Goal: Task Accomplishment & Management: Manage account settings

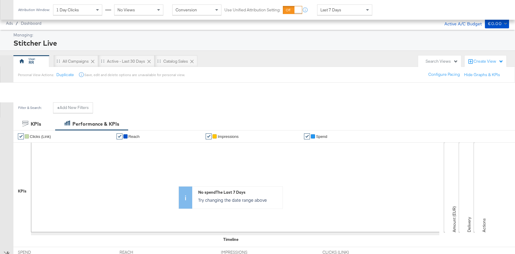
scroll to position [163, 0]
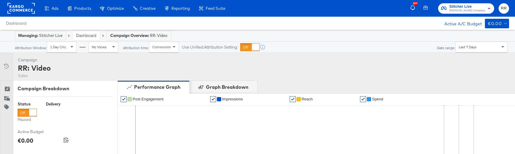
scroll to position [268, 0]
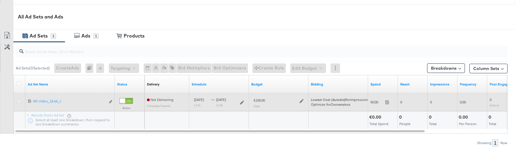
click at [18, 101] on icon at bounding box center [19, 101] width 4 height 4
click at [0, 0] on input "checkbox" at bounding box center [0, 0] width 0 height 0
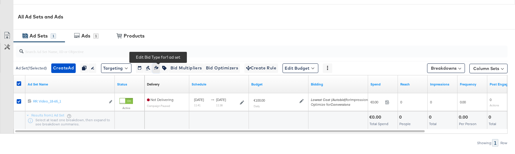
click at [158, 68] on icon "button" at bounding box center [156, 68] width 4 height 4
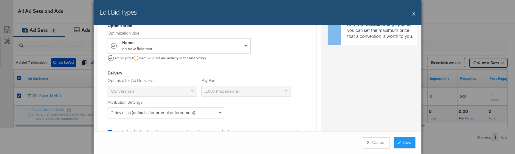
scroll to position [0, 0]
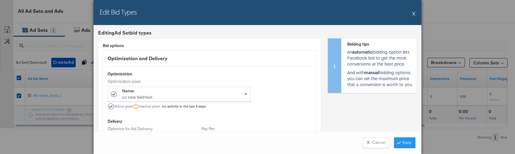
click at [413, 17] on button "X" at bounding box center [413, 13] width 3 height 12
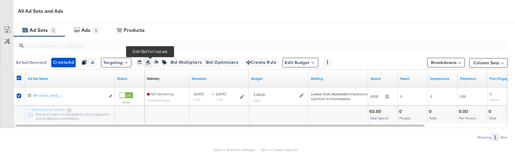
click at [150, 61] on icon "button" at bounding box center [148, 62] width 4 height 4
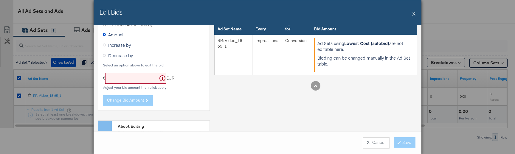
scroll to position [41, 0]
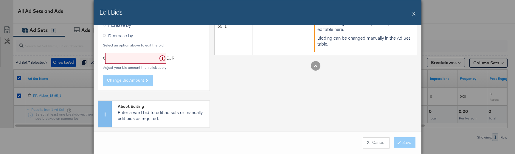
click at [414, 13] on button "X" at bounding box center [413, 13] width 3 height 12
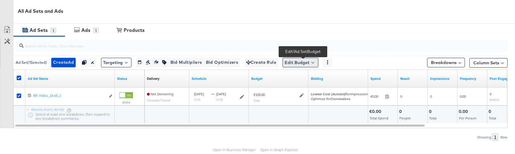
click at [295, 64] on button "Edit Budget" at bounding box center [301, 63] width 36 height 10
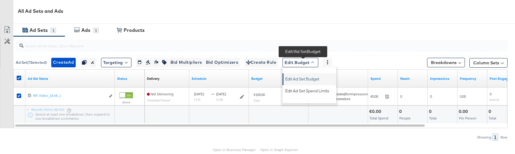
click at [309, 78] on span "Edit Ad Set Budget" at bounding box center [302, 78] width 34 height 8
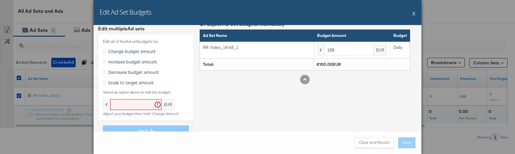
scroll to position [0, 0]
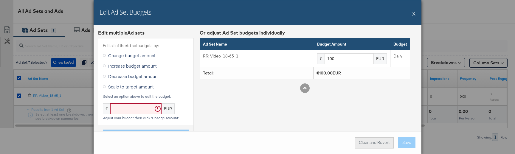
click at [369, 145] on button "Clear and Revert" at bounding box center [374, 142] width 39 height 11
click at [412, 15] on div "Edit Ad Set Budgets X" at bounding box center [258, 12] width 328 height 25
click at [415, 14] on button "X" at bounding box center [413, 13] width 3 height 12
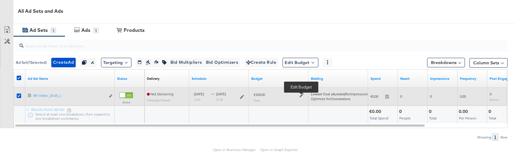
click at [302, 95] on icon at bounding box center [302, 95] width 4 height 4
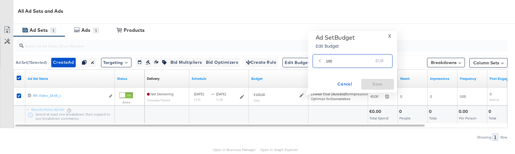
click at [341, 65] on input "100" at bounding box center [349, 58] width 47 height 13
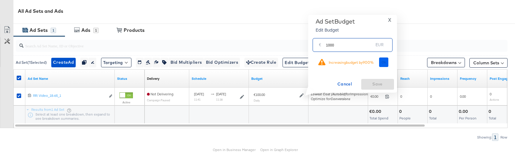
type input "1000"
click at [382, 66] on button "Ok" at bounding box center [384, 63] width 10 height 10
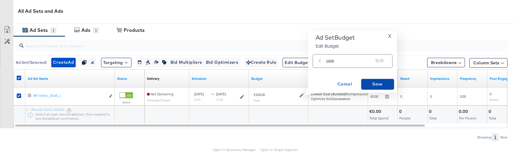
click at [378, 83] on span "Save" at bounding box center [378, 84] width 28 height 7
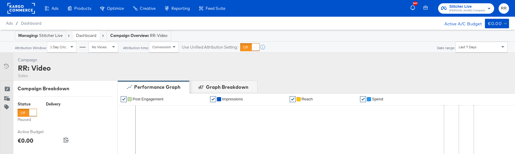
click at [39, 37] on div "Managing: Stitcher Live" at bounding box center [40, 36] width 44 height 6
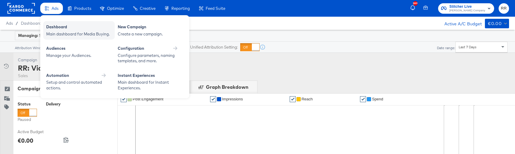
click at [62, 28] on div "Dashboard" at bounding box center [79, 27] width 66 height 7
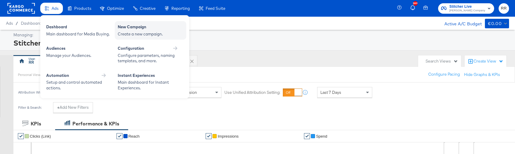
click at [141, 33] on div "Create a new campaign." at bounding box center [151, 34] width 66 height 6
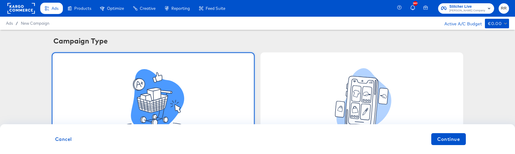
click at [233, 95] on div "Advantage+ Shopping Campaign" at bounding box center [153, 106] width 203 height 108
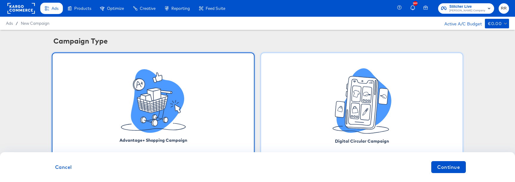
scroll to position [28, 0]
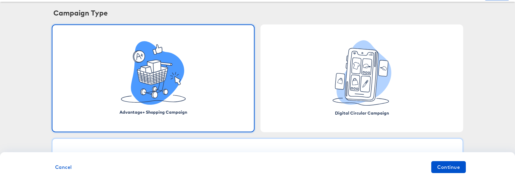
click at [272, 147] on div "Standard Campaign" at bounding box center [258, 157] width 412 height 38
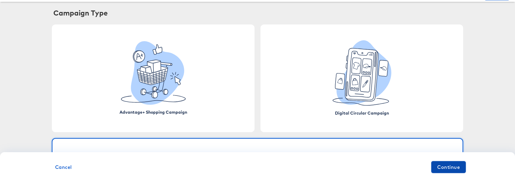
click at [450, 154] on span "Continue" at bounding box center [448, 167] width 23 height 8
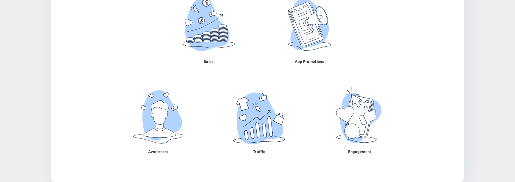
scroll to position [119, 0]
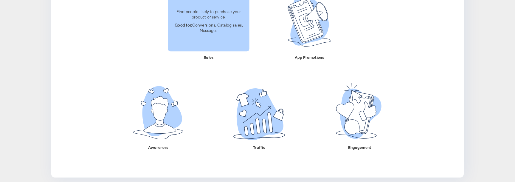
click at [207, 27] on p "Good for: Conversions, Catalog sales, Messages" at bounding box center [208, 27] width 75 height 11
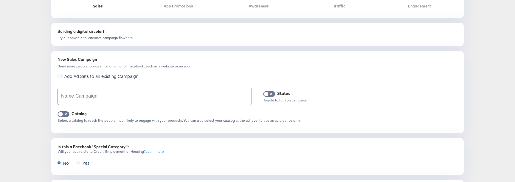
scroll to position [187, 0]
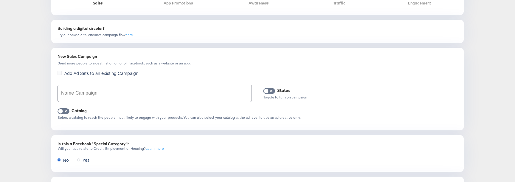
click at [113, 90] on input "text" at bounding box center [155, 93] width 194 height 17
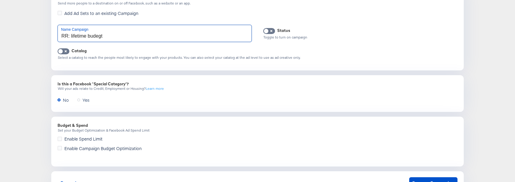
scroll to position [275, 0]
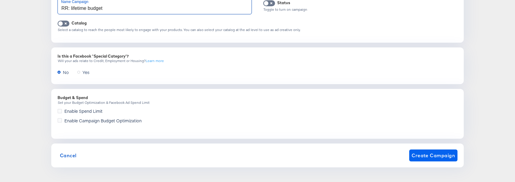
type input "RR: lifetime budget"
click at [439, 154] on span "Create Campaign" at bounding box center [434, 155] width 44 height 8
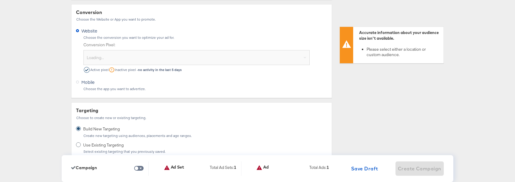
scroll to position [145, 0]
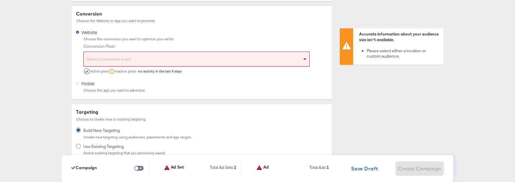
click at [226, 65] on div "Select conversion event" at bounding box center [197, 60] width 226 height 12
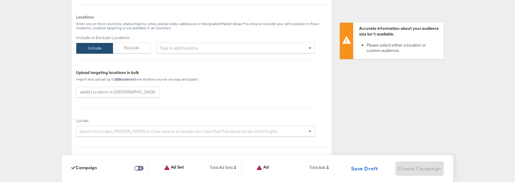
scroll to position [424, 0]
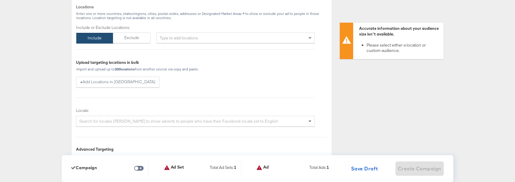
click at [218, 40] on div "Type to add locations" at bounding box center [236, 38] width 158 height 11
type input "dublin"
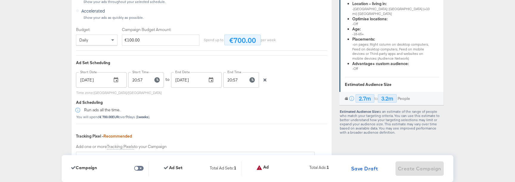
scroll to position [1194, 0]
click at [109, 45] on div "Optimization, Budget, Scheduling & Tracking Define your optimization goal, how …" at bounding box center [201, 4] width 261 height 432
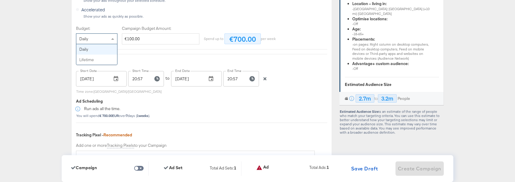
click at [112, 41] on span at bounding box center [113, 39] width 7 height 10
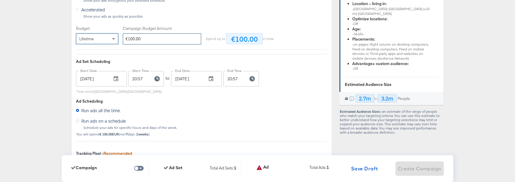
click at [134, 41] on input "€100.00" at bounding box center [162, 38] width 78 height 11
type input "€1,000.00"
type input "1000"
click at [146, 47] on div "Optimization, Budget, Scheduling & Tracking Define your optimization goal, how …" at bounding box center [201, 13] width 261 height 450
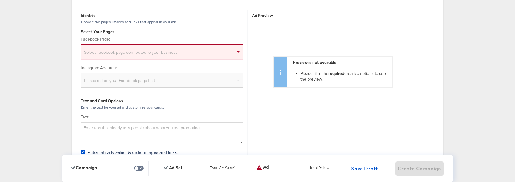
scroll to position [1602, 0]
click at [219, 53] on div "Select Facebook page connected to your business" at bounding box center [162, 54] width 162 height 12
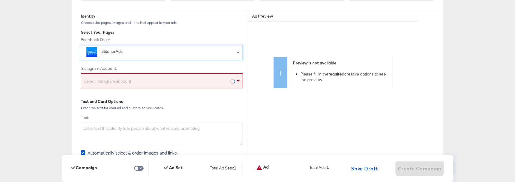
click at [176, 80] on div "Select Instagram account" at bounding box center [162, 82] width 162 height 12
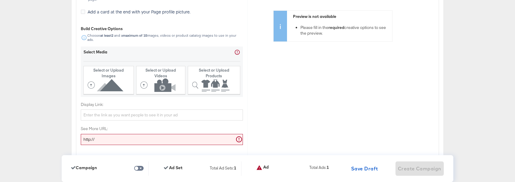
scroll to position [1822, 0]
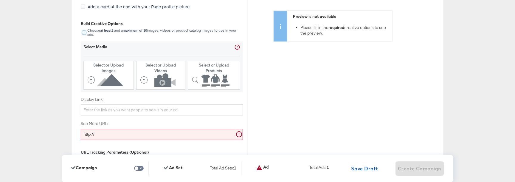
click at [131, 129] on input "http://" at bounding box center [162, 134] width 162 height 11
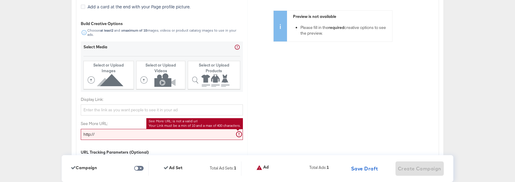
click at [127, 130] on input "http://" at bounding box center [162, 134] width 162 height 11
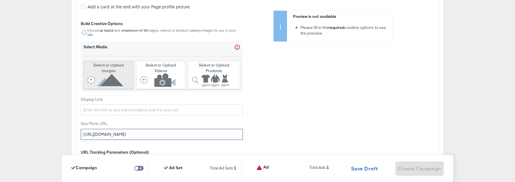
type input "http://kargo.com"
click at [120, 83] on icon at bounding box center [107, 79] width 38 height 13
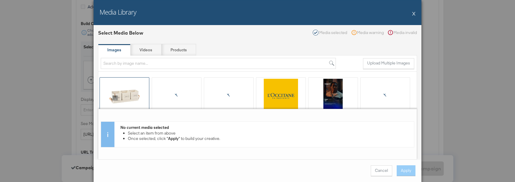
click at [131, 97] on div at bounding box center [124, 96] width 49 height 37
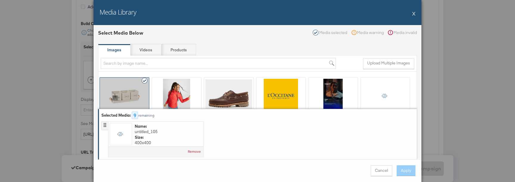
click at [168, 97] on div at bounding box center [176, 96] width 49 height 37
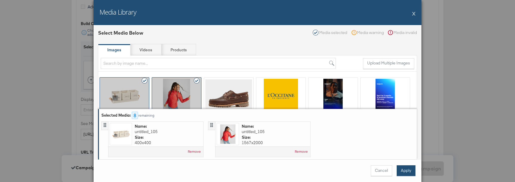
click at [406, 154] on button "Apply" at bounding box center [406, 170] width 19 height 11
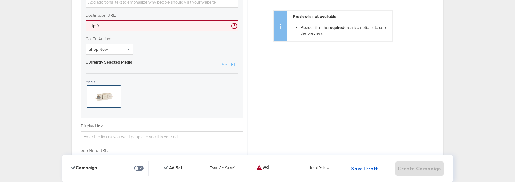
scroll to position [1904, 0]
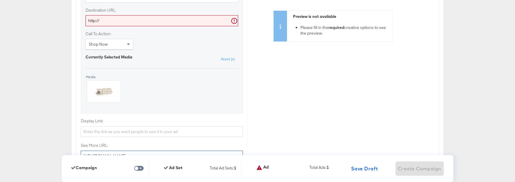
click at [105, 151] on input "http://kargo.com" at bounding box center [162, 156] width 162 height 11
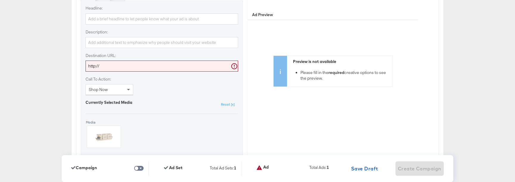
scroll to position [1855, 0]
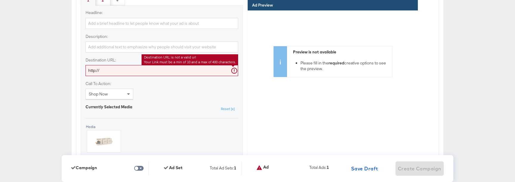
click at [112, 65] on input "http://" at bounding box center [162, 70] width 153 height 11
paste input "kargo.com"
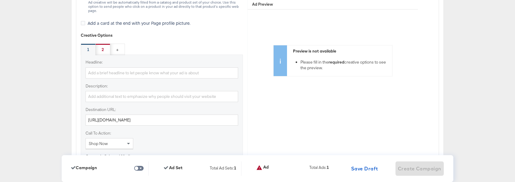
click at [105, 50] on div "2" at bounding box center [103, 50] width 15 height 12
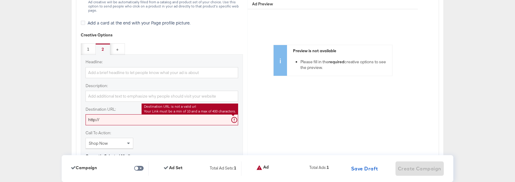
click at [118, 115] on input "http://" at bounding box center [162, 119] width 153 height 11
paste input "kargo.com"
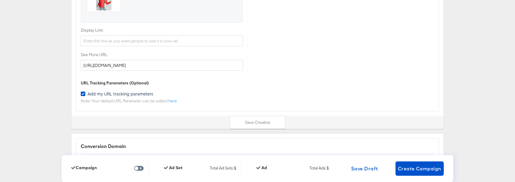
scroll to position [2005, 0]
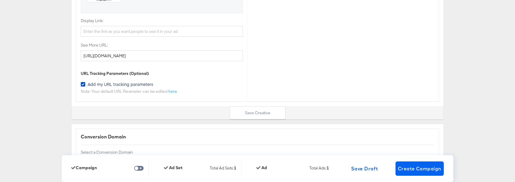
type input "http://kargo.com"
click at [403, 154] on span "Create Campaign" at bounding box center [420, 168] width 44 height 8
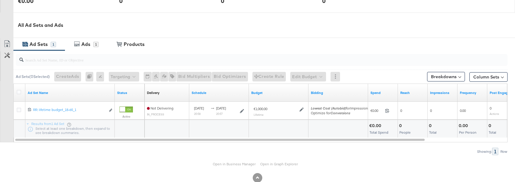
scroll to position [262, 0]
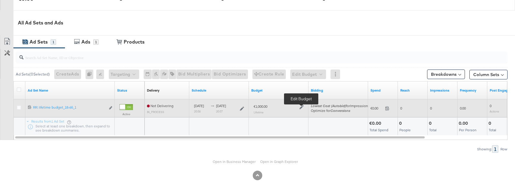
click at [303, 106] on icon at bounding box center [302, 107] width 4 height 4
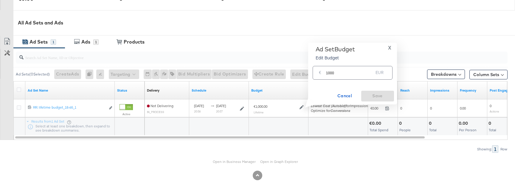
click at [343, 75] on input "1000" at bounding box center [349, 70] width 47 height 13
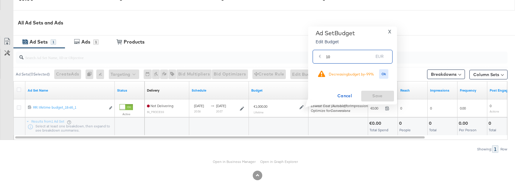
type input "1"
type input "200"
click at [387, 70] on button "Ok" at bounding box center [384, 74] width 10 height 10
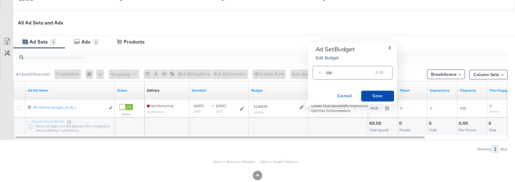
click at [373, 98] on span "Save" at bounding box center [378, 95] width 28 height 7
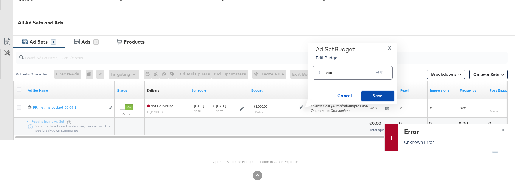
click at [371, 94] on span "Save" at bounding box center [378, 95] width 28 height 7
click at [333, 74] on input "200" at bounding box center [349, 70] width 47 height 13
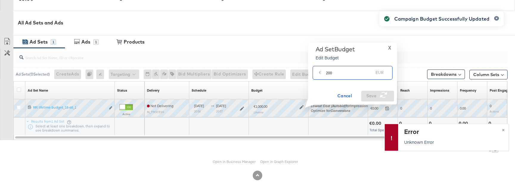
click at [333, 74] on input "200" at bounding box center [349, 70] width 47 height 13
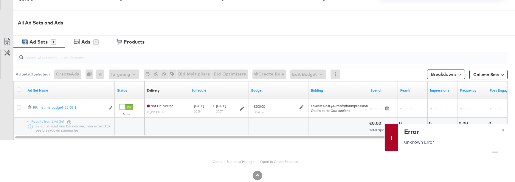
click at [503, 129] on div "Campaign Budget Successfully Updated" at bounding box center [442, 80] width 136 height 150
click at [503, 129] on span "×" at bounding box center [503, 129] width 3 height 7
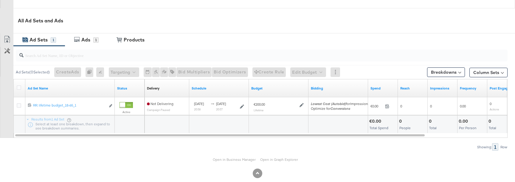
scroll to position [273, 0]
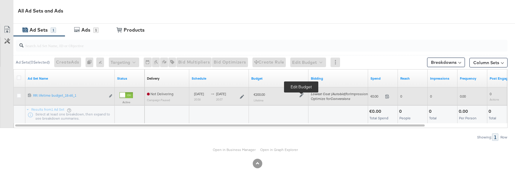
click at [301, 96] on icon at bounding box center [302, 95] width 4 height 4
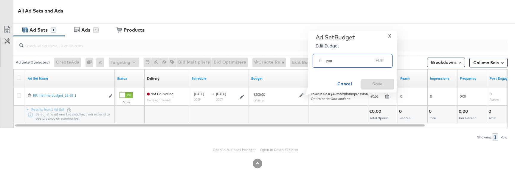
click at [333, 61] on input "200" at bounding box center [349, 58] width 47 height 13
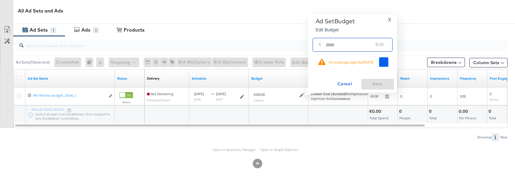
type input "2000"
click at [386, 64] on span "Ok" at bounding box center [384, 62] width 5 height 4
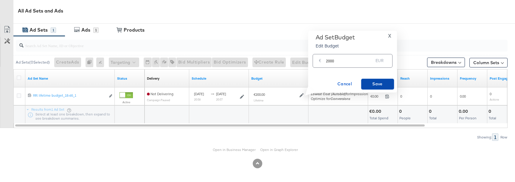
click at [376, 84] on span "Save" at bounding box center [378, 83] width 28 height 7
